Goal: Information Seeking & Learning: Learn about a topic

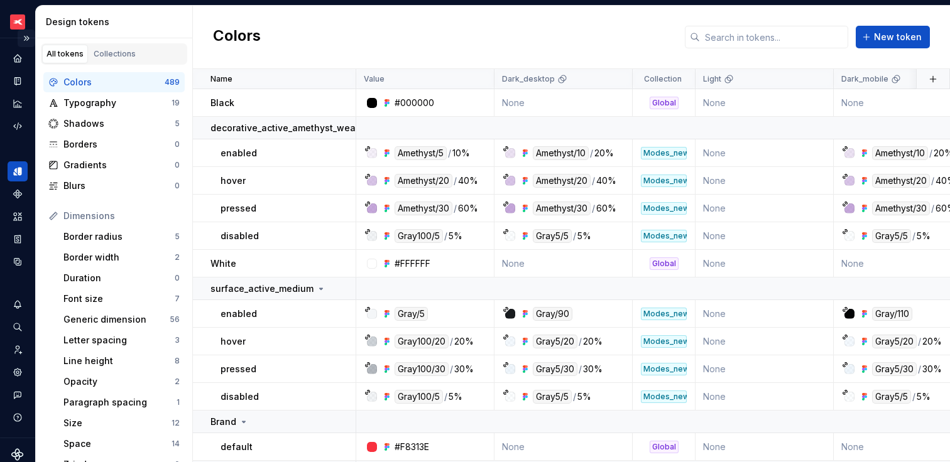
click at [20, 40] on button "Expand sidebar" at bounding box center [27, 39] width 18 height 18
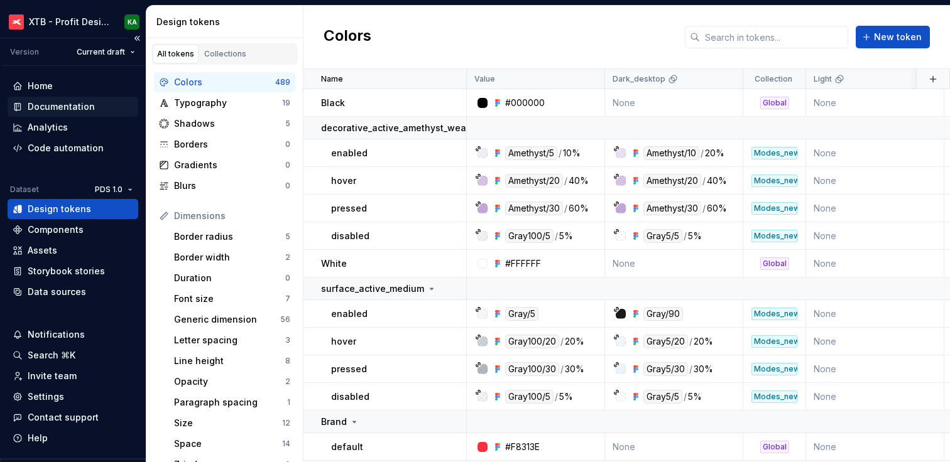
click at [53, 111] on div "Documentation" at bounding box center [61, 107] width 67 height 13
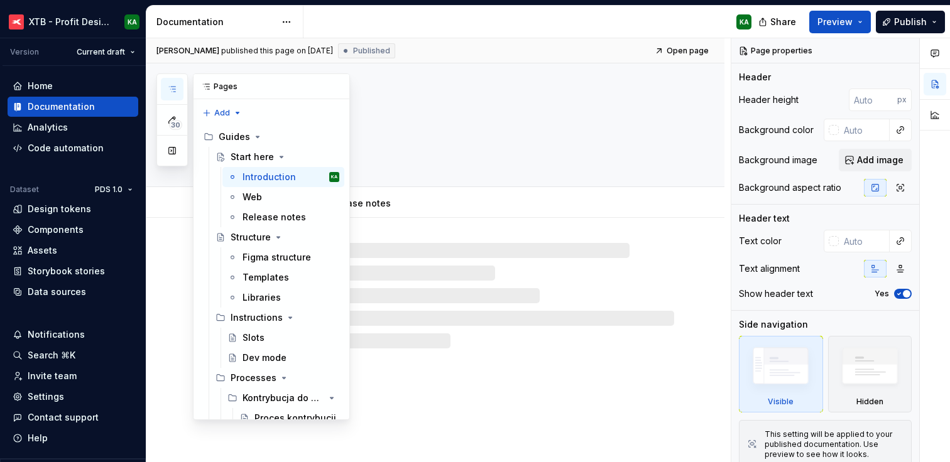
click at [170, 85] on icon "button" at bounding box center [172, 89] width 10 height 10
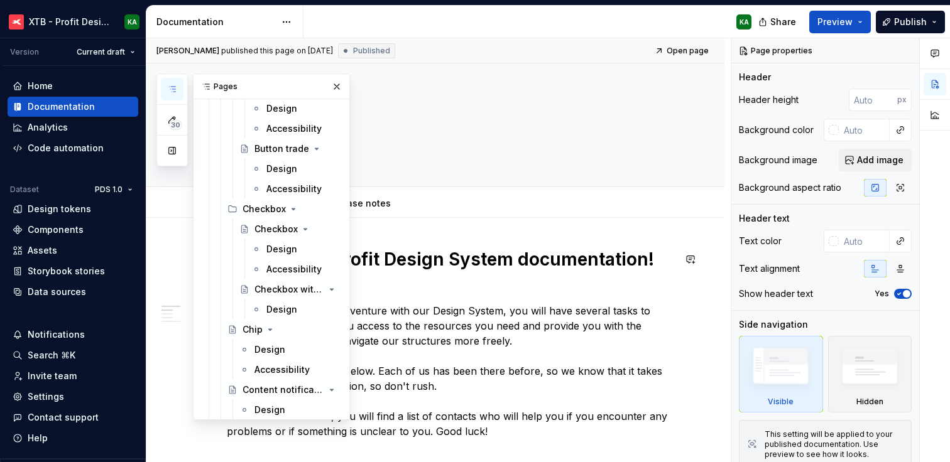
scroll to position [3276, 0]
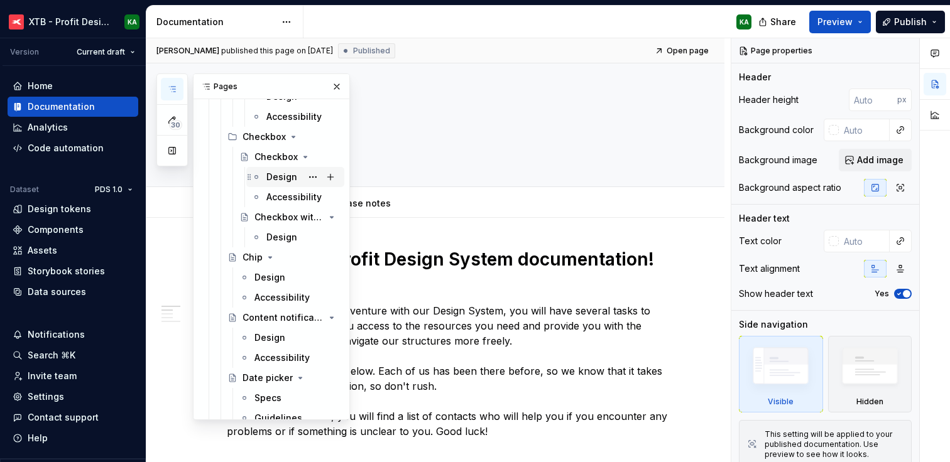
click at [278, 181] on div "Design" at bounding box center [281, 177] width 31 height 13
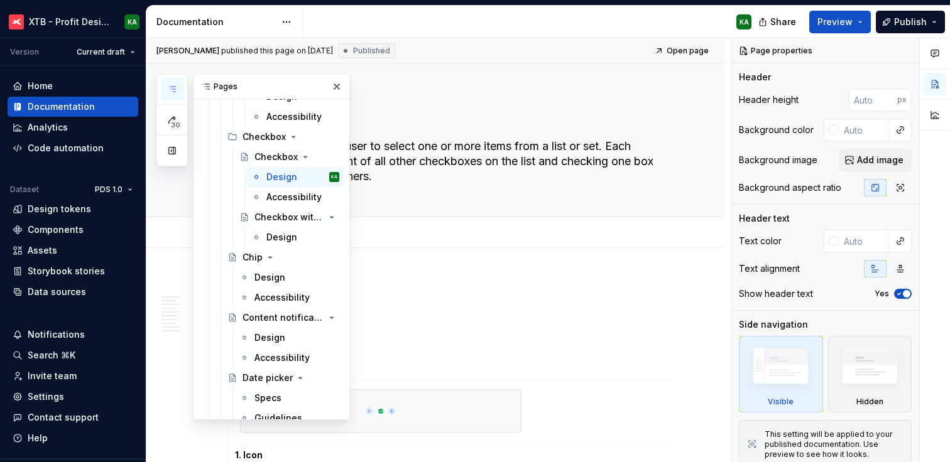
type textarea "*"
